Goal: Task Accomplishment & Management: Manage account settings

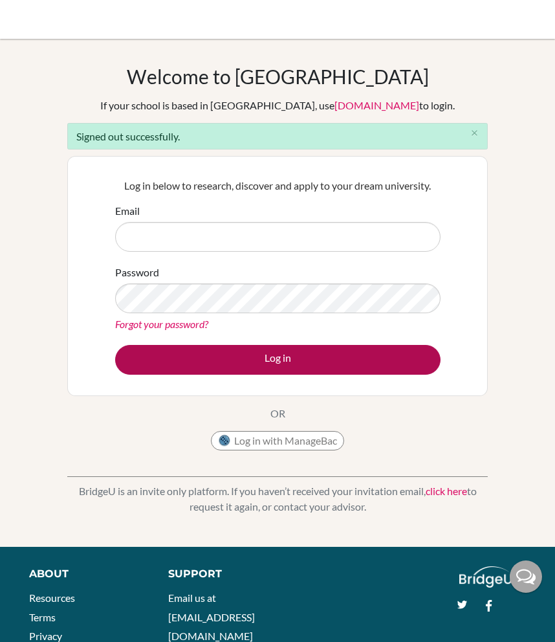
type input "[EMAIL_ADDRESS][PERSON_NAME][DOMAIN_NAME]"
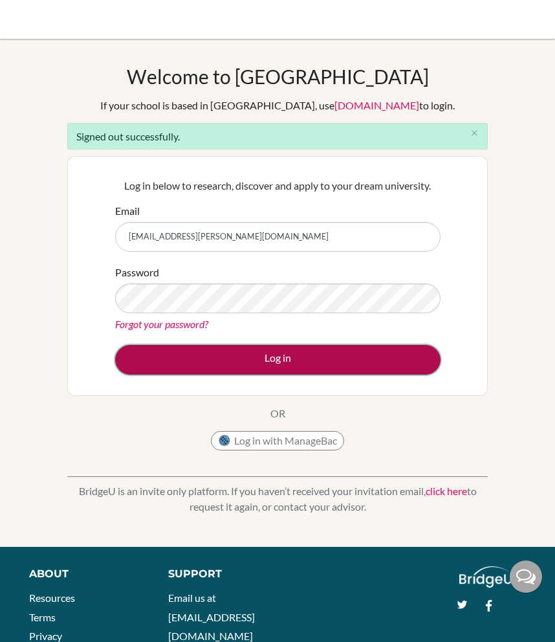
click at [249, 355] on button "Log in" at bounding box center [278, 360] width 326 height 30
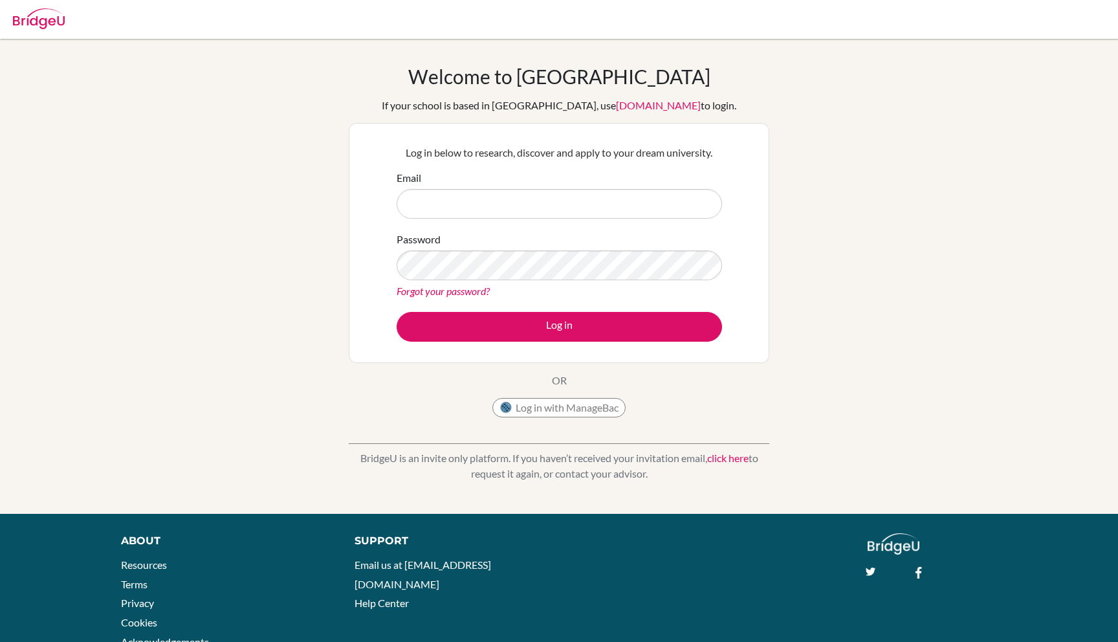
type input "storm.darville@lcis.bs"
click at [470, 211] on input "storm.darville@lcis.bs" at bounding box center [560, 204] width 326 height 30
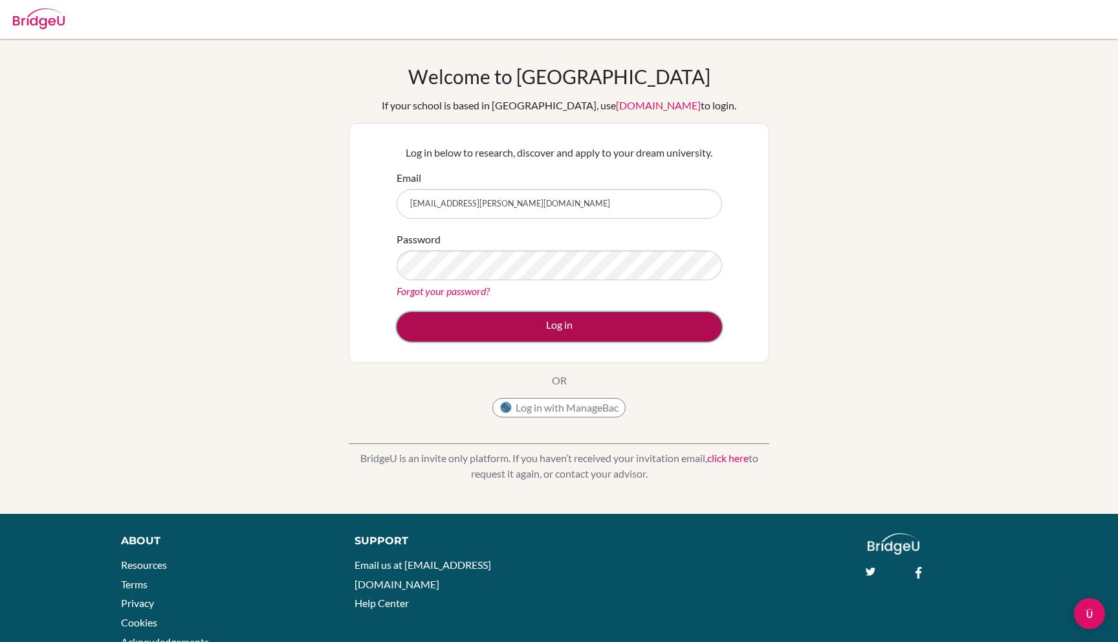
click at [443, 327] on button "Log in" at bounding box center [560, 327] width 326 height 30
